Goal: Check status: Check status

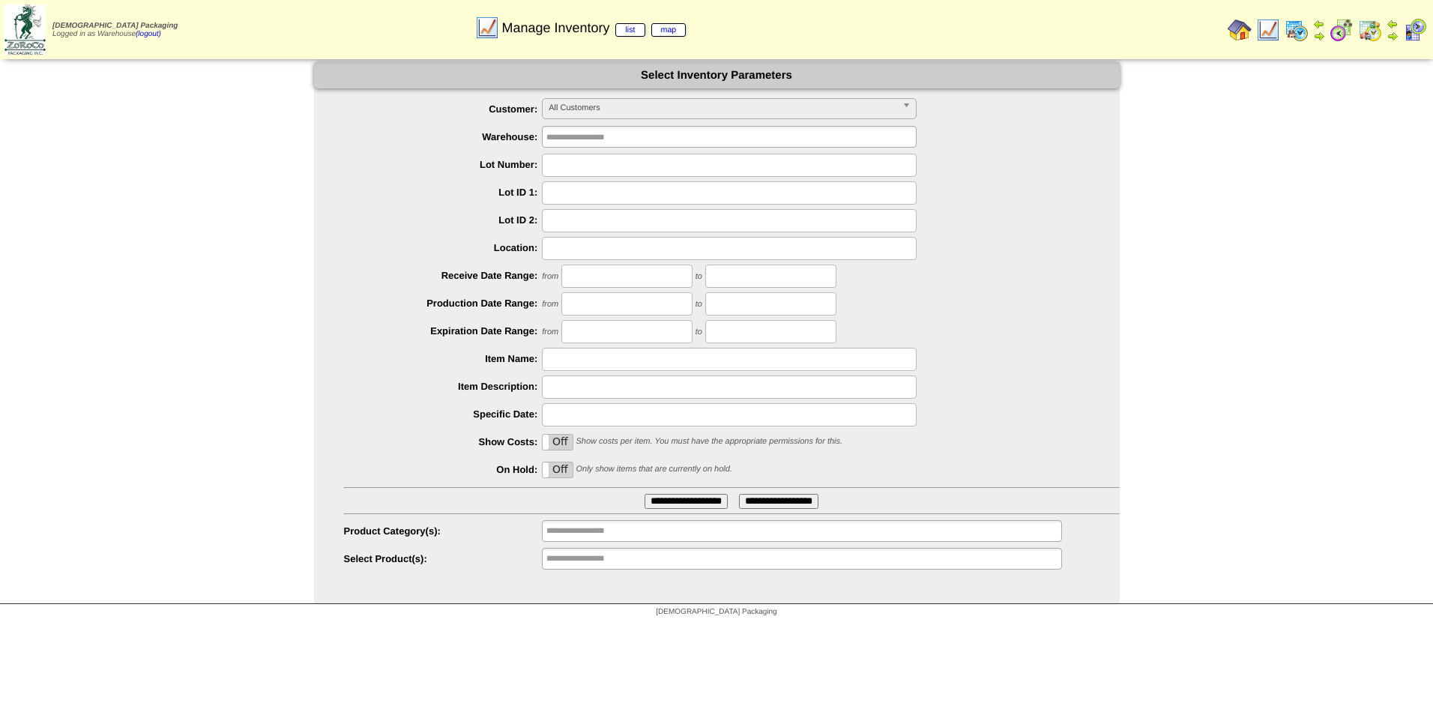
click at [1370, 35] on img at bounding box center [1370, 30] width 24 height 24
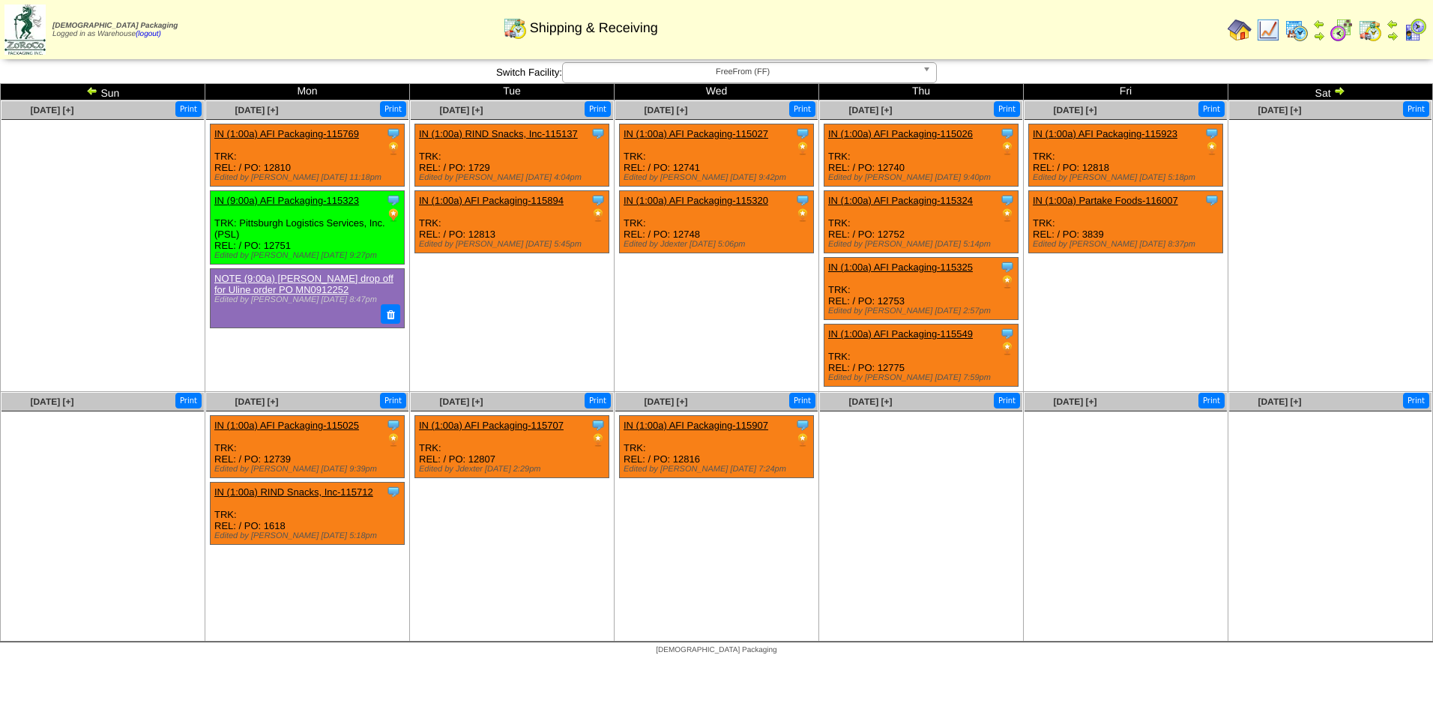
click at [315, 202] on link "IN (9:00a) AFI Packaging-115323" at bounding box center [286, 200] width 145 height 11
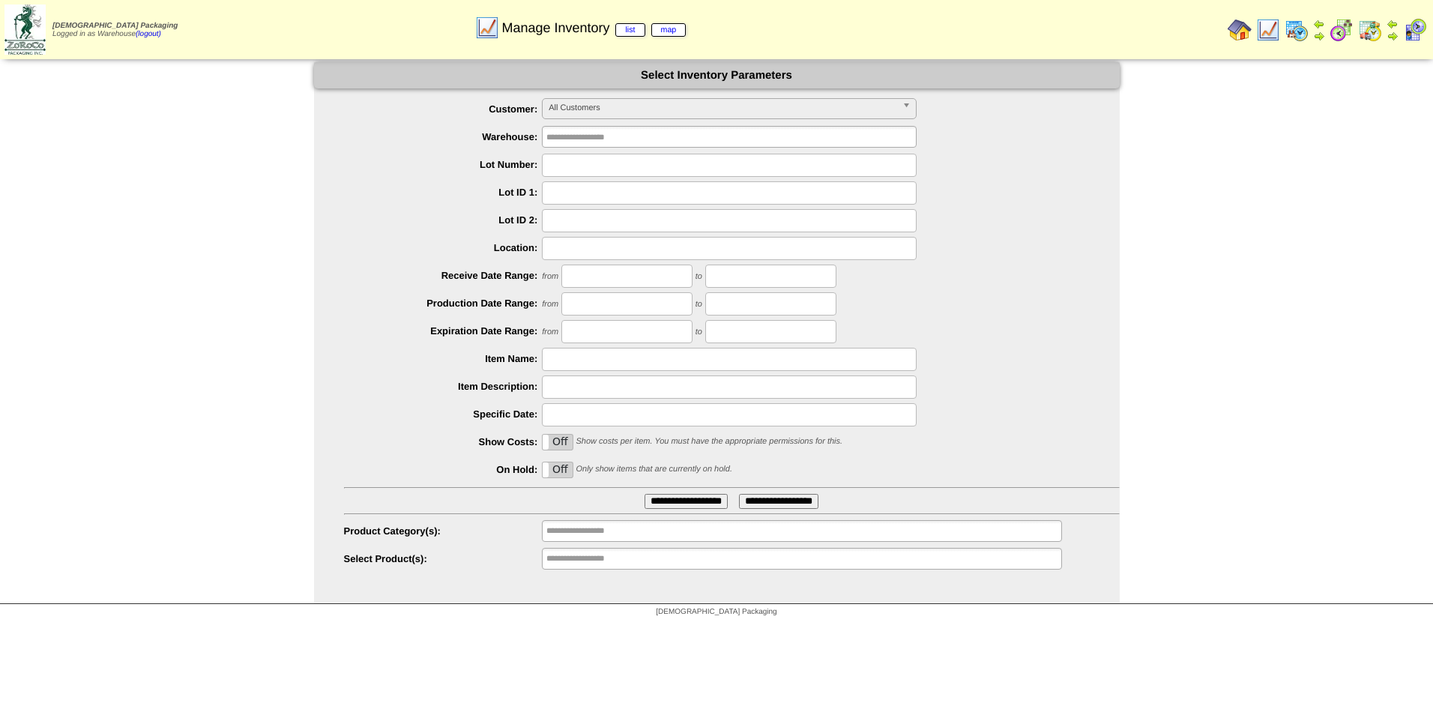
click at [1373, 33] on img at bounding box center [1370, 30] width 24 height 24
